Goal: Information Seeking & Learning: Learn about a topic

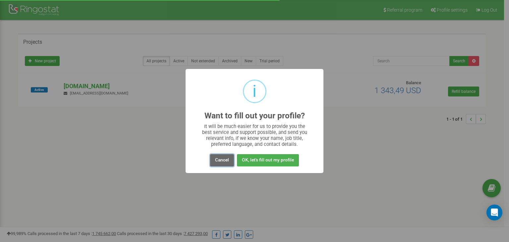
click at [221, 159] on button "Cancel" at bounding box center [222, 160] width 24 height 12
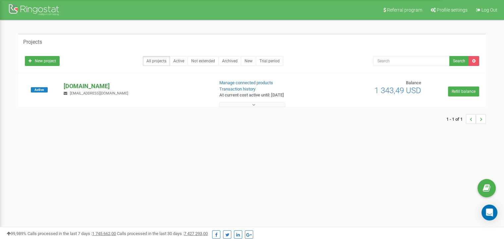
click at [77, 86] on p "[DOMAIN_NAME]" at bounding box center [136, 86] width 145 height 9
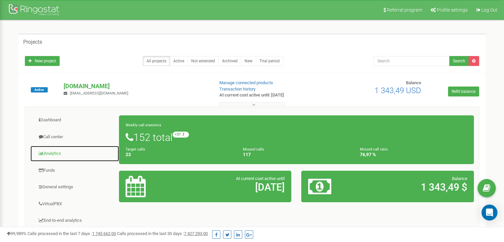
click at [55, 156] on link "Analytics" at bounding box center [74, 153] width 89 height 16
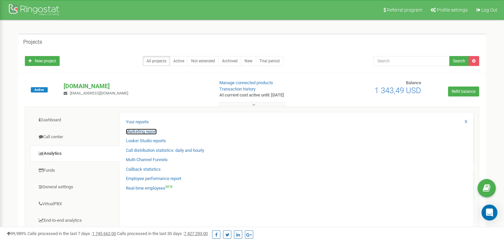
click at [141, 131] on link "Marketing report" at bounding box center [141, 131] width 31 height 6
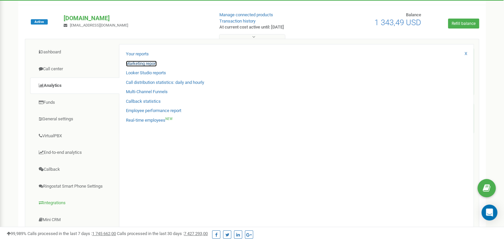
scroll to position [66, 0]
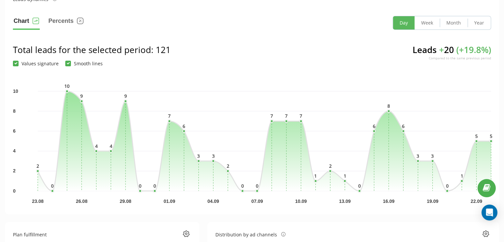
scroll to position [33, 0]
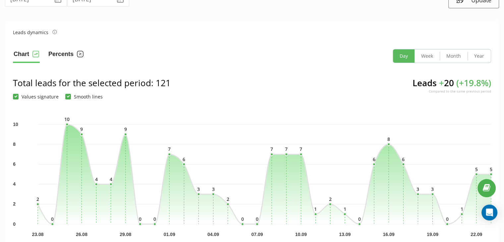
click at [69, 56] on button "Percents" at bounding box center [66, 56] width 36 height 14
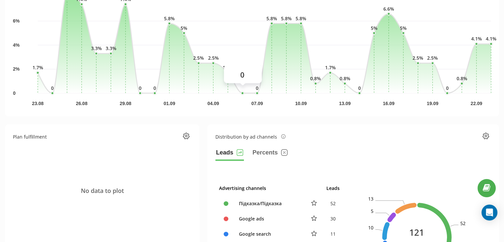
scroll to position [232, 0]
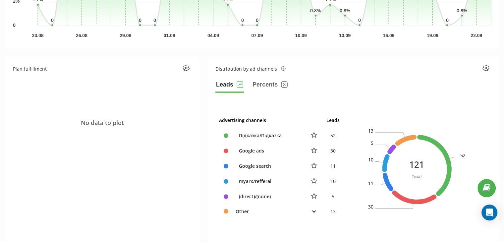
click at [314, 210] on icon at bounding box center [314, 211] width 4 height 3
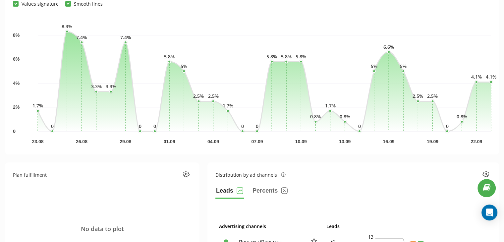
scroll to position [0, 0]
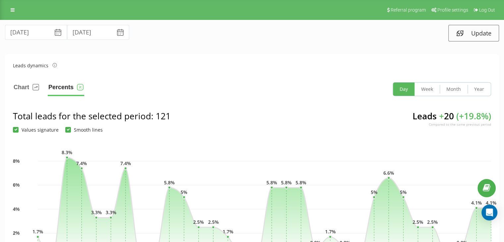
click at [54, 34] on icon at bounding box center [58, 32] width 8 height 8
click at [54, 31] on icon at bounding box center [58, 32] width 8 height 8
click at [33, 34] on input "23.08.2025" at bounding box center [36, 32] width 62 height 15
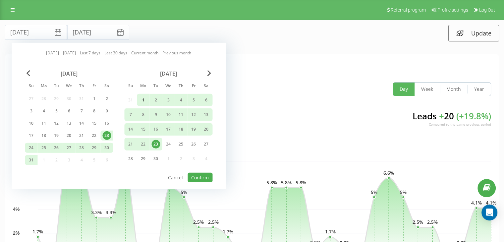
click at [142, 99] on div "1" at bounding box center [143, 99] width 9 height 9
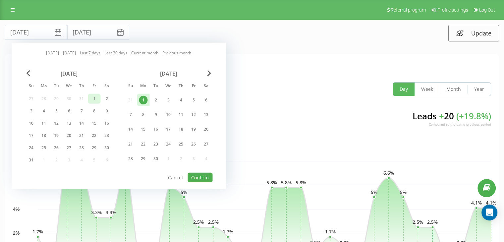
click at [89, 100] on div "1" at bounding box center [94, 99] width 13 height 10
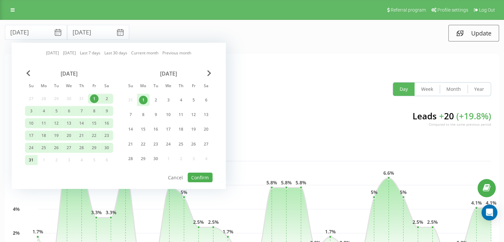
click at [32, 162] on div "31" at bounding box center [31, 160] width 9 height 9
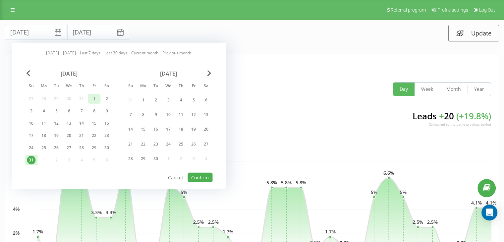
click at [90, 101] on div "1" at bounding box center [94, 98] width 9 height 9
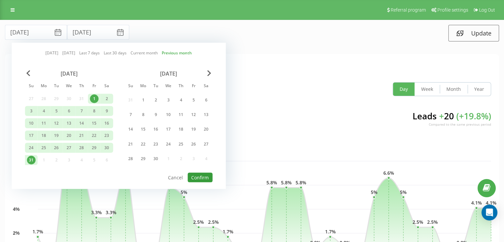
click at [199, 176] on button "Confirm" at bounding box center [199, 177] width 25 height 10
type input "01.08.2025"
type input "31.08.2025"
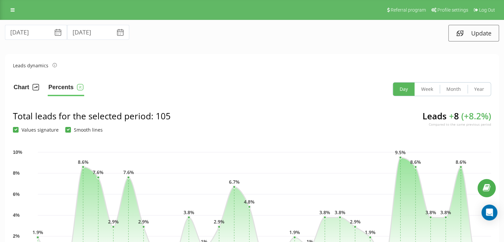
click at [26, 89] on button "Chart" at bounding box center [26, 89] width 27 height 14
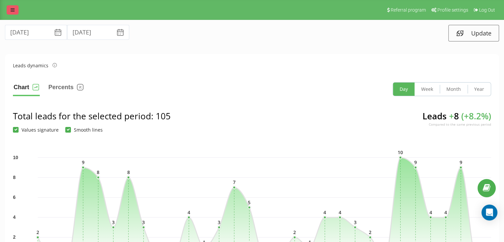
click at [10, 11] on link at bounding box center [13, 9] width 12 height 9
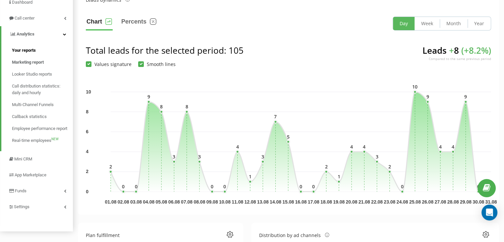
scroll to position [66, 0]
click at [21, 93] on span "Call distribution statistics: daily and hourly" at bounding box center [41, 88] width 58 height 13
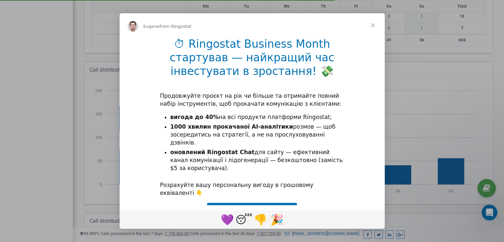
click at [371, 22] on span "Close" at bounding box center [373, 25] width 24 height 24
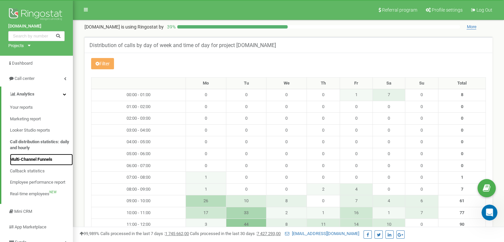
click at [52, 161] on span "Multi-Channel Funnels" at bounding box center [31, 159] width 42 height 6
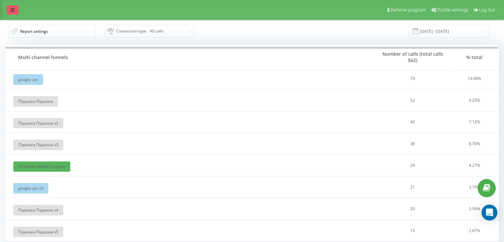
click at [15, 7] on link at bounding box center [13, 9] width 12 height 9
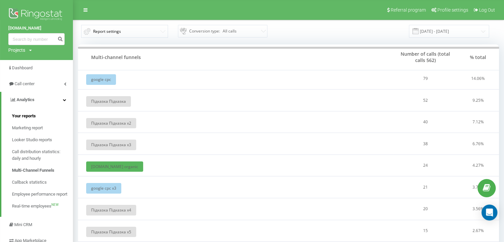
click at [33, 118] on span "Your reports" at bounding box center [24, 116] width 24 height 7
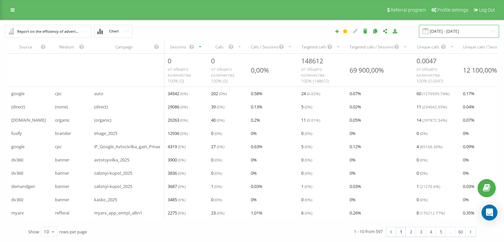
click at [459, 34] on input "23.08.2025 - 23.09.2025" at bounding box center [458, 31] width 80 height 13
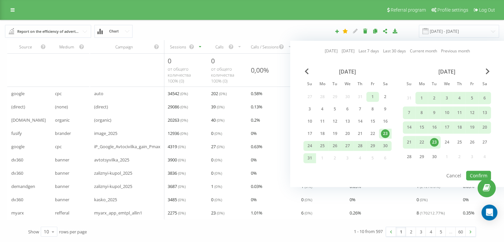
click at [372, 96] on div "1" at bounding box center [372, 96] width 9 height 9
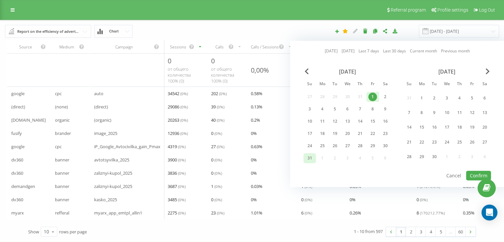
click at [313, 157] on div "31" at bounding box center [309, 158] width 9 height 9
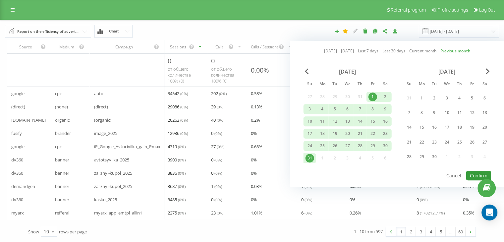
click at [481, 176] on button "Confirm" at bounding box center [478, 175] width 25 height 10
type input "01.08.2025 - 31.08.2025"
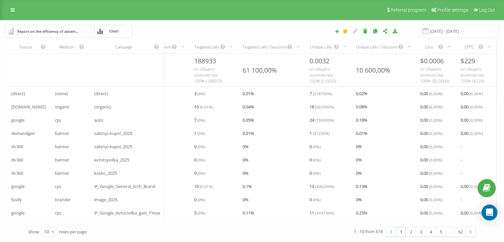
scroll to position [4, 0]
drag, startPoint x: 306, startPoint y: 101, endPoint x: 326, endPoint y: 101, distance: 19.9
click at [326, 101] on div "18 ( 562500 %)" at bounding box center [328, 106] width 47 height 13
click at [326, 104] on span "( 562500 %)" at bounding box center [324, 106] width 19 height 5
drag, startPoint x: 325, startPoint y: 116, endPoint x: 307, endPoint y: 116, distance: 18.2
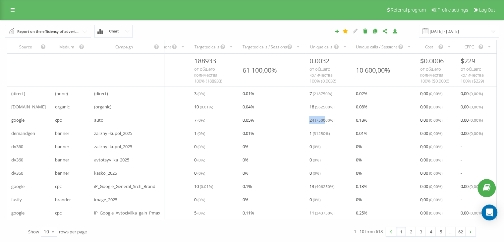
click at [307, 116] on div "24 ( 750000 %)" at bounding box center [328, 119] width 47 height 13
click at [307, 115] on div "24 ( 750000 %)" at bounding box center [328, 119] width 47 height 13
drag, startPoint x: 308, startPoint y: 116, endPoint x: 315, endPoint y: 117, distance: 6.7
click at [315, 117] on div "24 ( 750000 %)" at bounding box center [328, 119] width 47 height 13
click at [310, 131] on span "1 ( 31250 %)" at bounding box center [319, 133] width 20 height 8
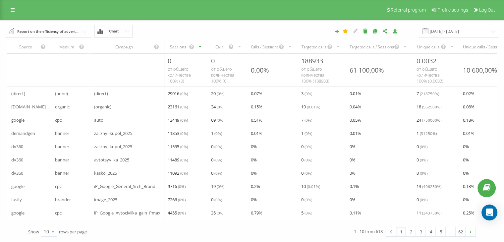
scroll to position [0, 0]
click at [128, 31] on icon at bounding box center [127, 31] width 5 height 2
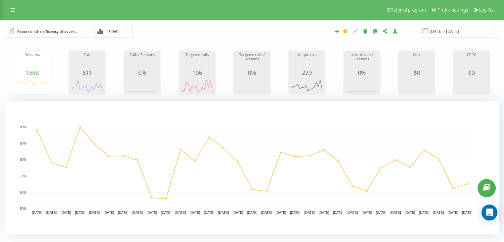
click at [119, 29] on button "Chart" at bounding box center [113, 31] width 38 height 13
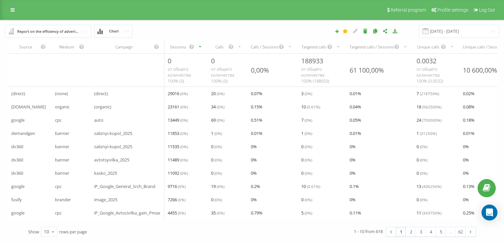
click at [398, 30] on icon at bounding box center [395, 30] width 6 height 5
